Goal: Register for event/course

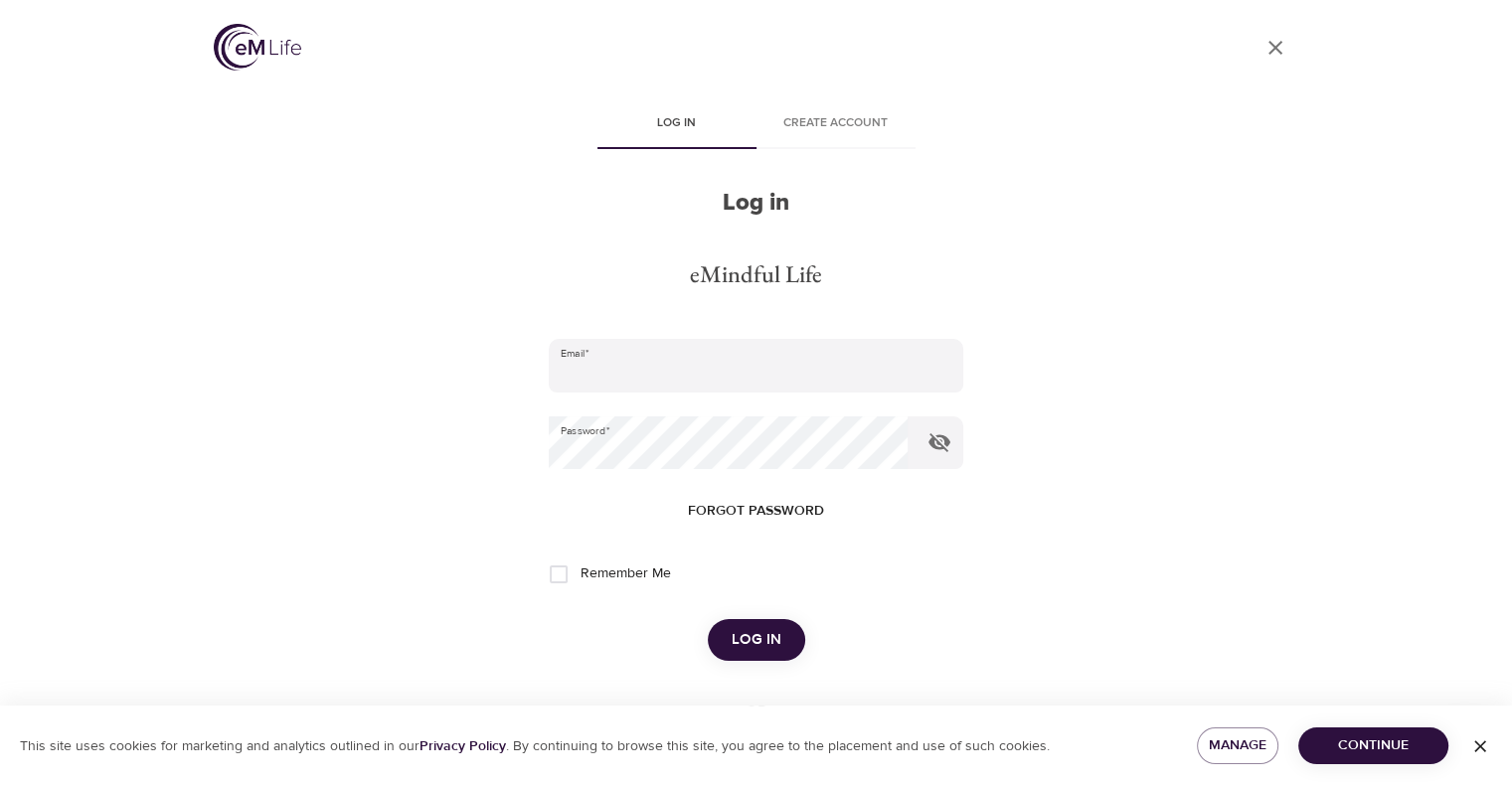
type input "[EMAIL_ADDRESS][DOMAIN_NAME]"
click at [780, 637] on button "Log in" at bounding box center [756, 640] width 97 height 42
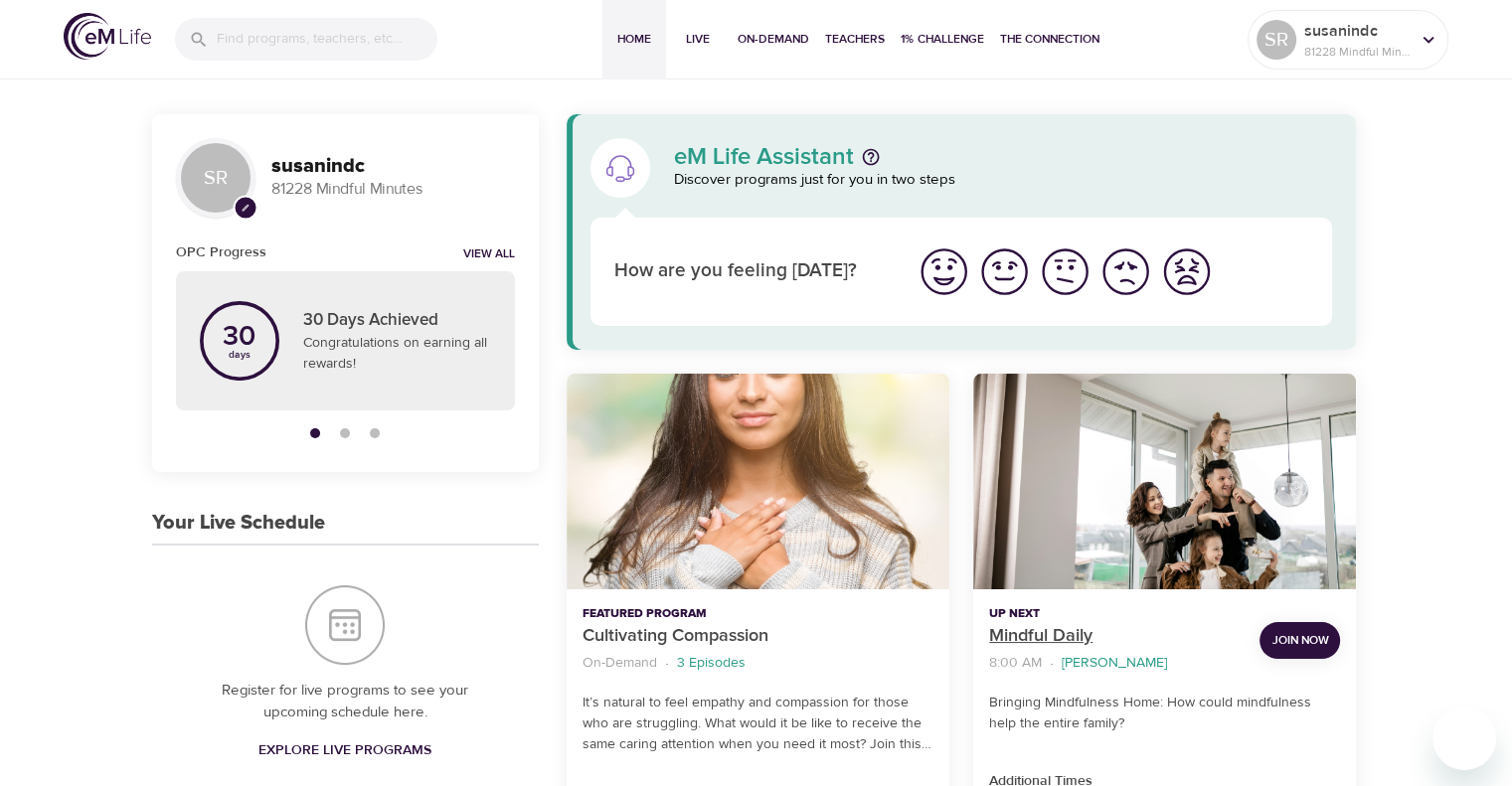
click at [1005, 638] on p "Mindful Daily" at bounding box center [1115, 636] width 255 height 27
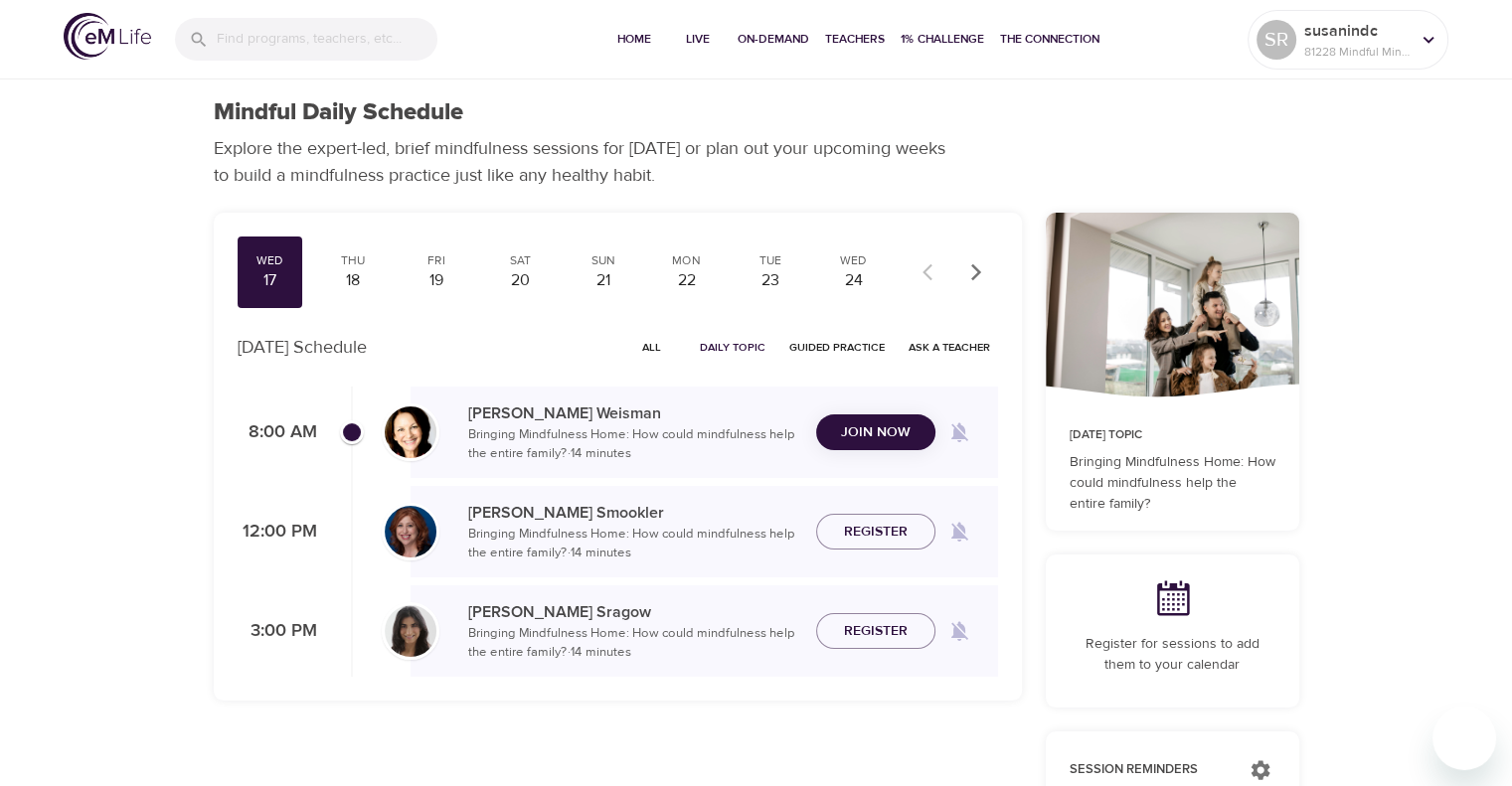
checkbox input "true"
click at [866, 414] on span "Join Now" at bounding box center [875, 419] width 70 height 25
click at [1427, 42] on icon at bounding box center [1428, 39] width 11 height 7
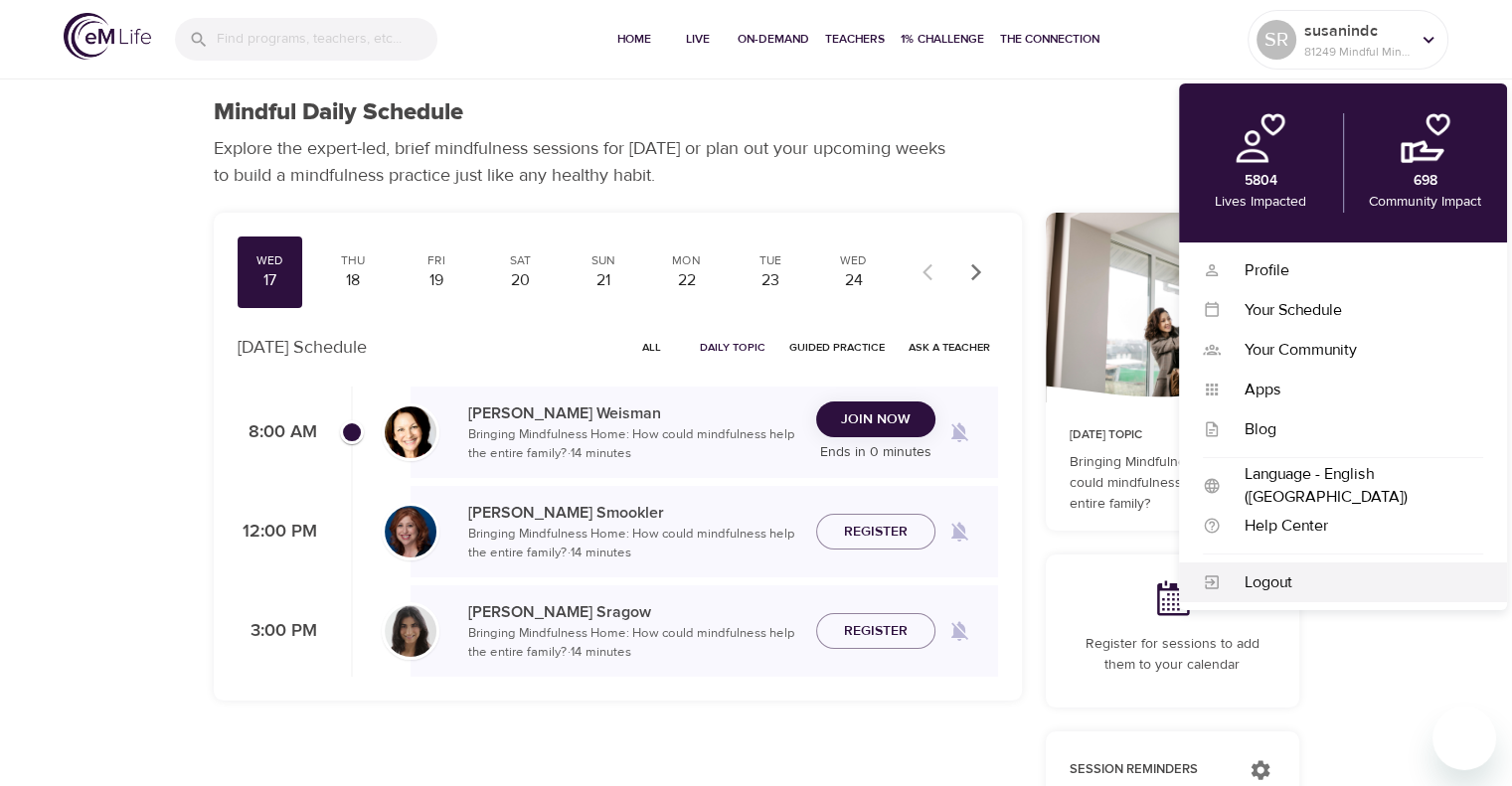
click at [1268, 571] on div "Logout" at bounding box center [1351, 582] width 263 height 23
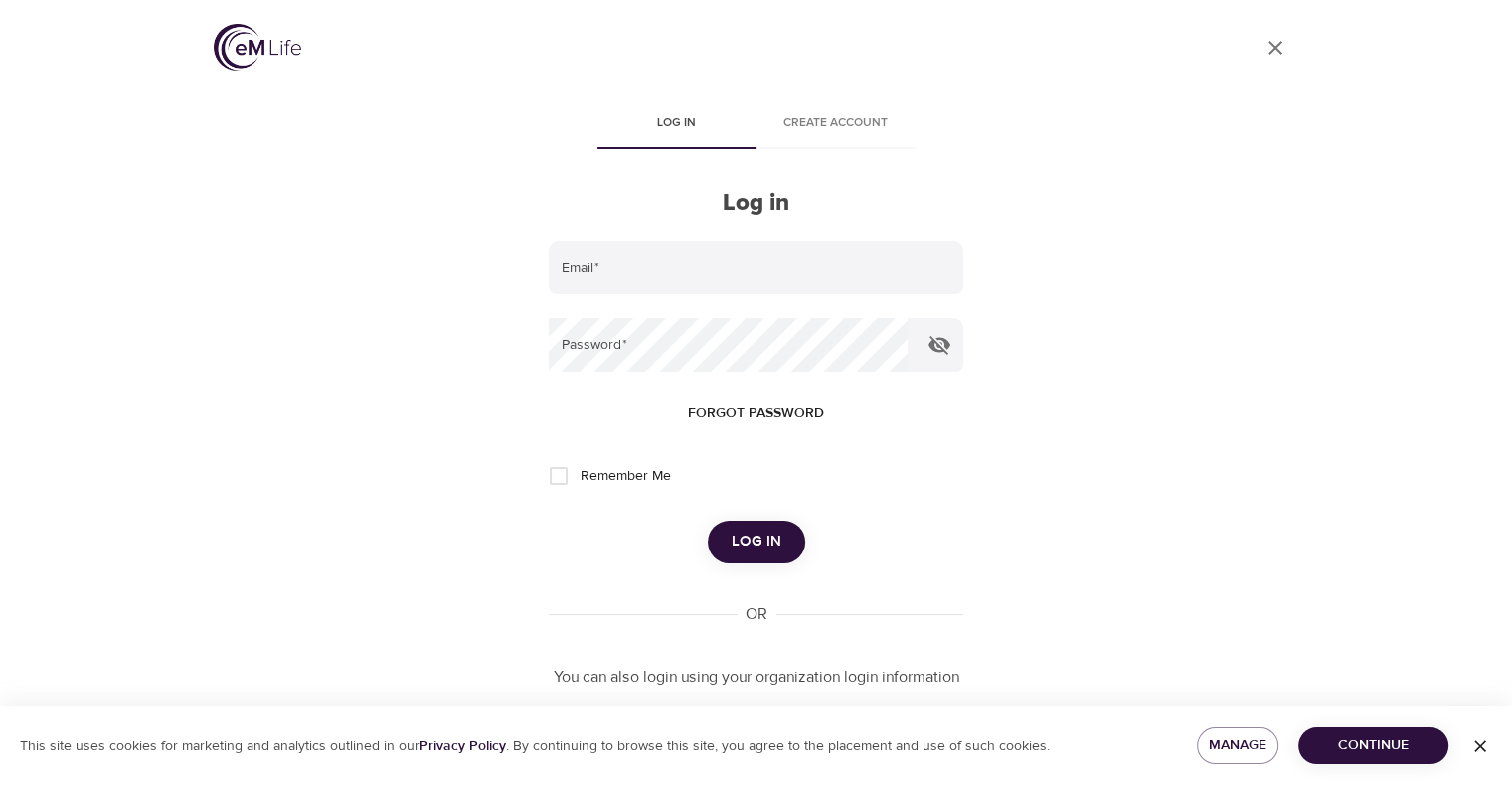
type input "[EMAIL_ADDRESS][DOMAIN_NAME]"
